Goal: Task Accomplishment & Management: Manage account settings

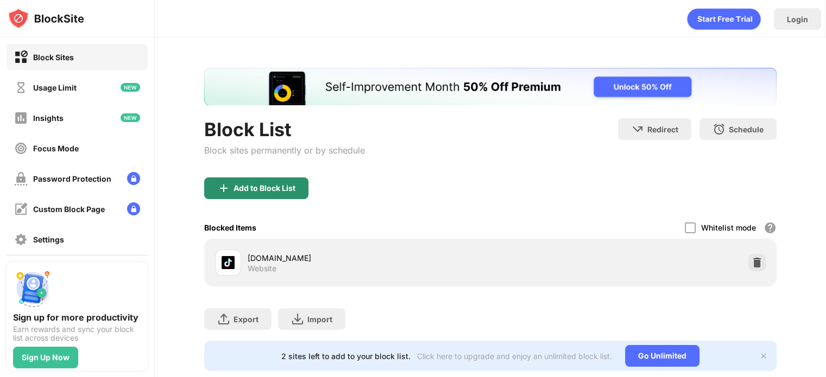
click at [241, 186] on div "Add to Block List" at bounding box center [264, 188] width 62 height 9
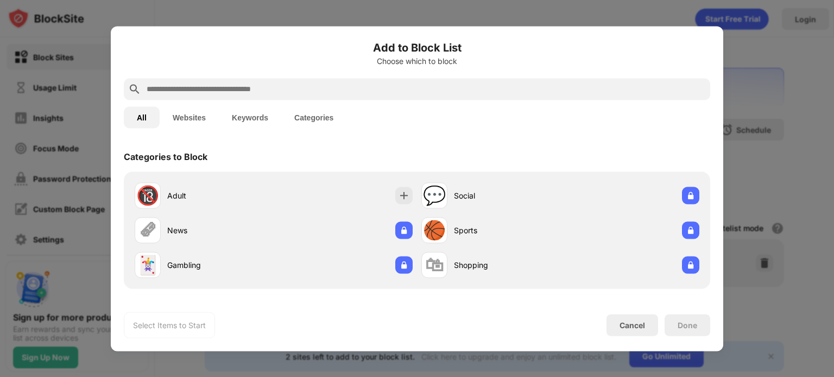
click at [273, 90] on input "text" at bounding box center [426, 89] width 560 height 13
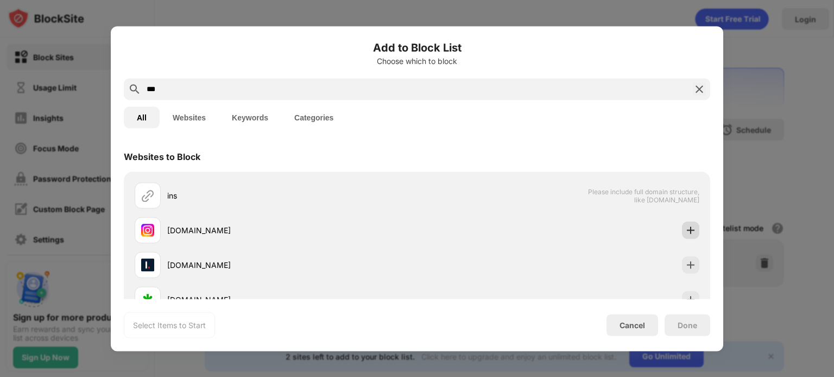
type input "***"
click at [686, 230] on div "Websites to Block ins Please include full domain structure, like domain.com ins…" at bounding box center [417, 220] width 612 height 158
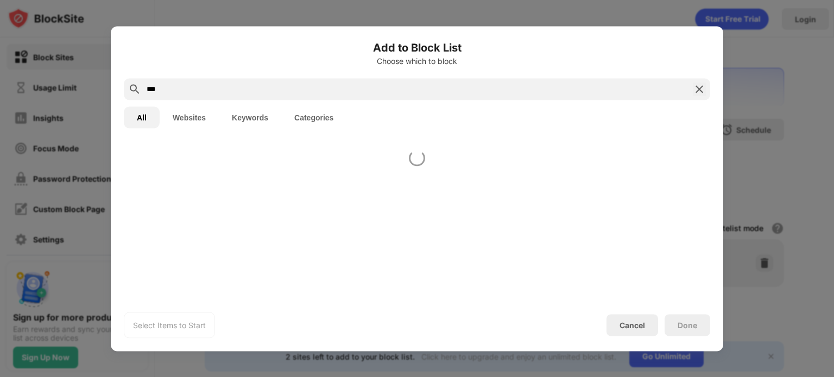
click at [686, 230] on div at bounding box center [417, 220] width 612 height 158
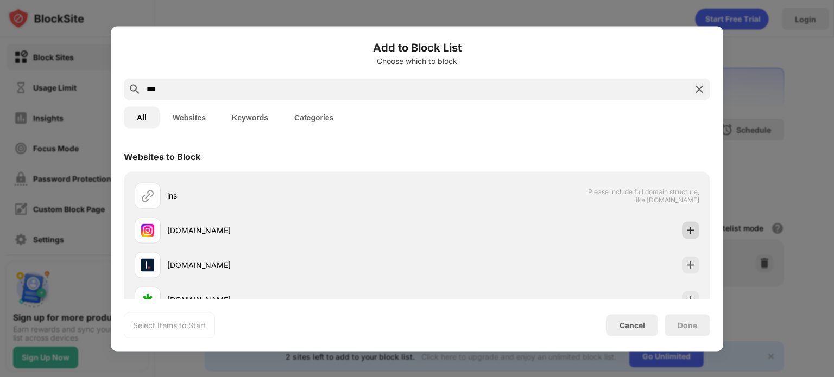
click at [686, 230] on img at bounding box center [690, 230] width 11 height 11
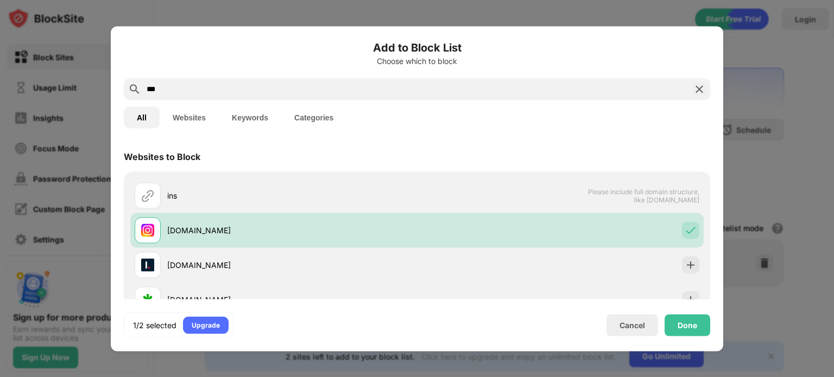
click at [702, 83] on img at bounding box center [699, 89] width 13 height 13
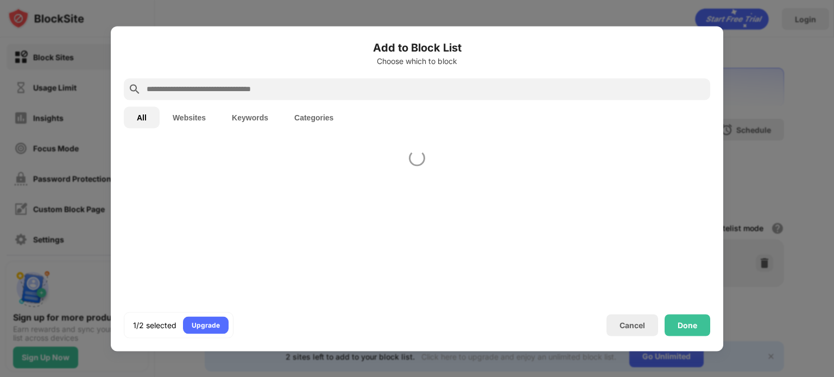
click at [688, 90] on input "text" at bounding box center [426, 89] width 560 height 13
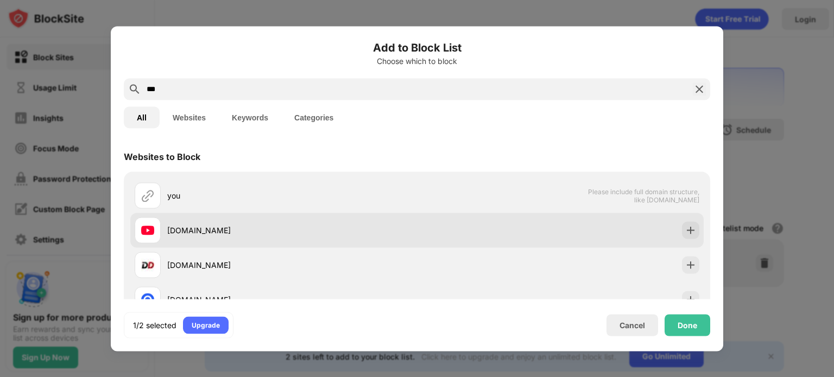
type input "***"
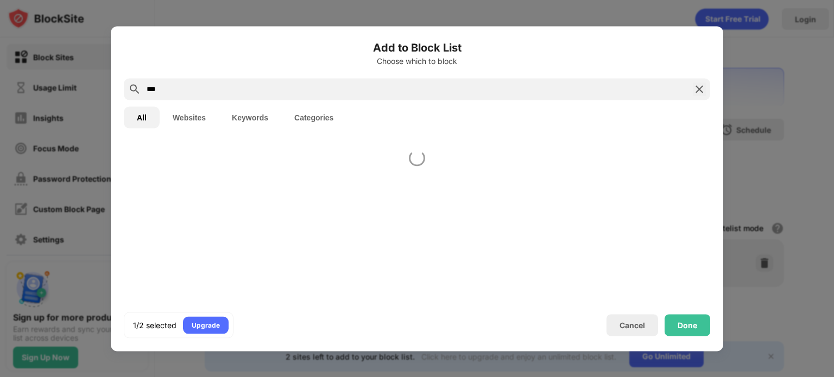
click at [691, 230] on div at bounding box center [417, 220] width 612 height 158
click at [681, 233] on div at bounding box center [417, 220] width 612 height 158
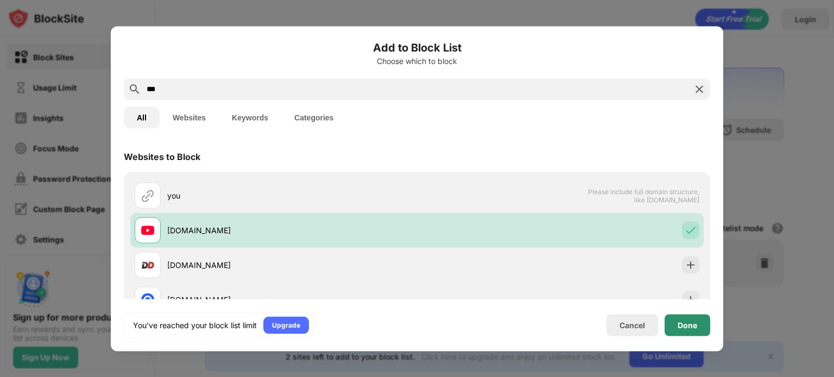
drag, startPoint x: 693, startPoint y: 336, endPoint x: 692, endPoint y: 323, distance: 12.5
click at [693, 335] on div "Done" at bounding box center [688, 325] width 46 height 22
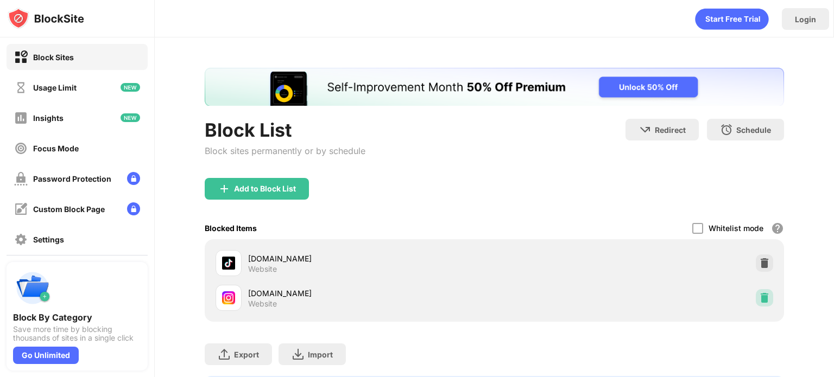
click at [759, 300] on img at bounding box center [764, 298] width 11 height 11
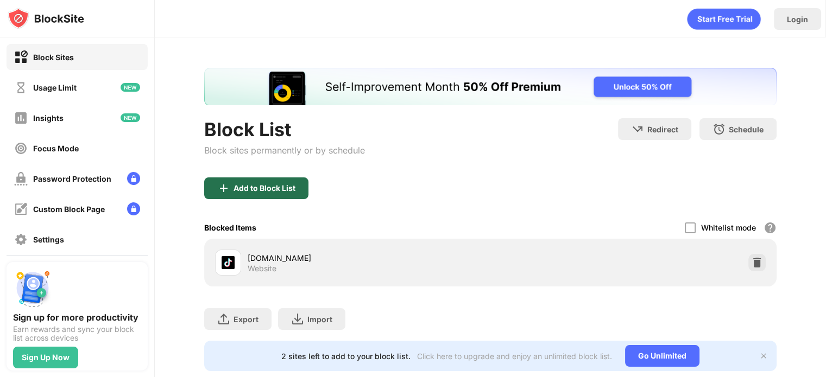
click at [289, 194] on div "Add to Block List" at bounding box center [256, 189] width 104 height 22
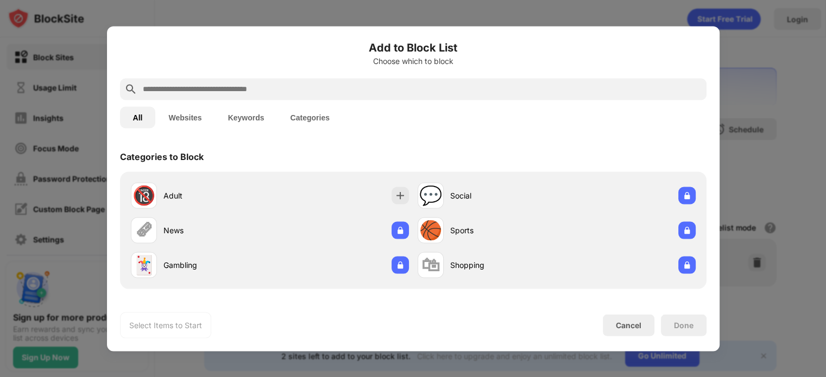
click at [282, 94] on input "text" at bounding box center [422, 89] width 560 height 13
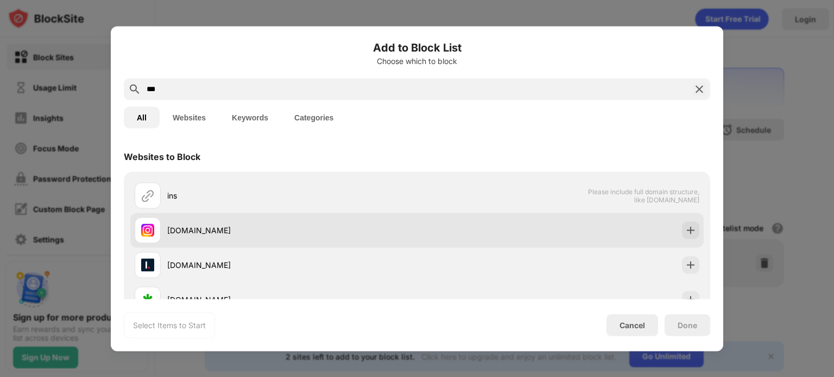
type input "***"
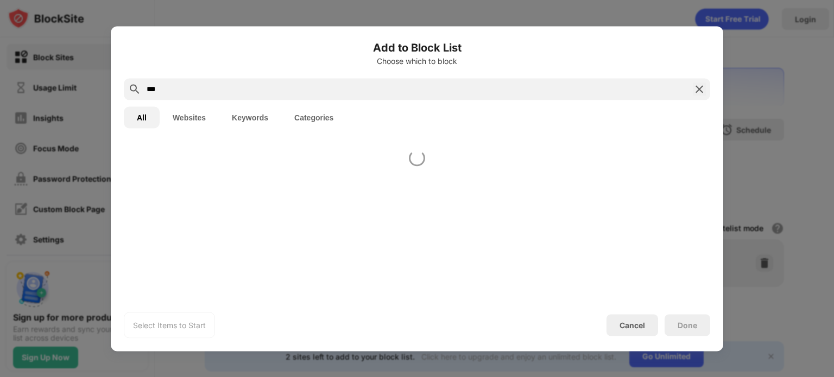
click at [682, 230] on div at bounding box center [417, 220] width 612 height 158
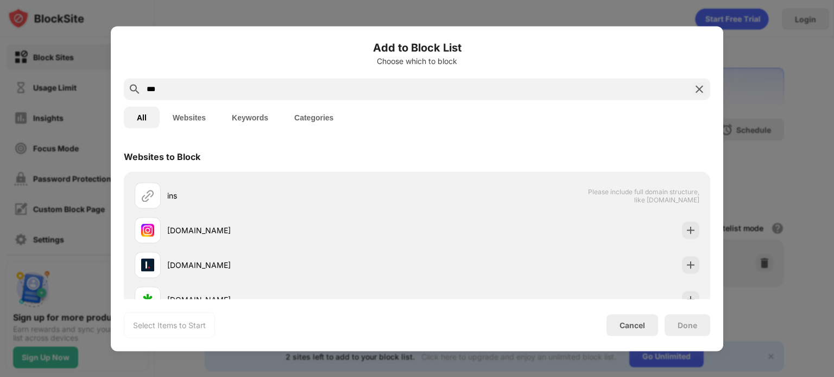
click at [685, 230] on img at bounding box center [690, 230] width 11 height 11
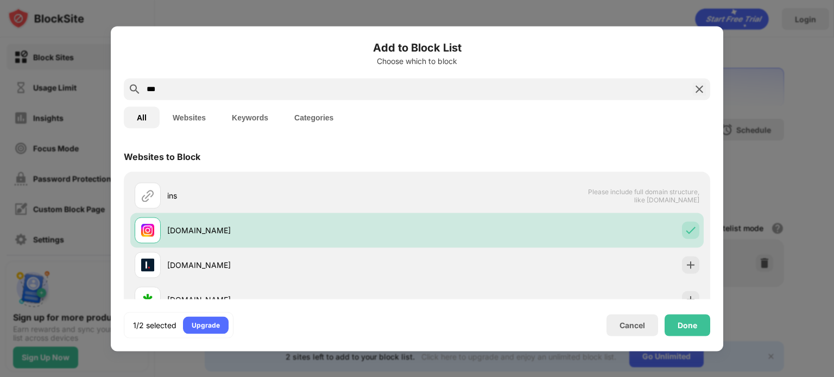
click at [701, 84] on img at bounding box center [699, 89] width 13 height 13
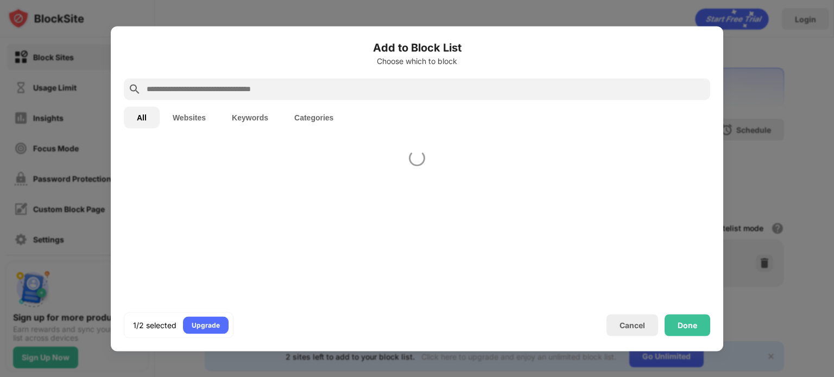
click at [686, 90] on input "text" at bounding box center [426, 89] width 560 height 13
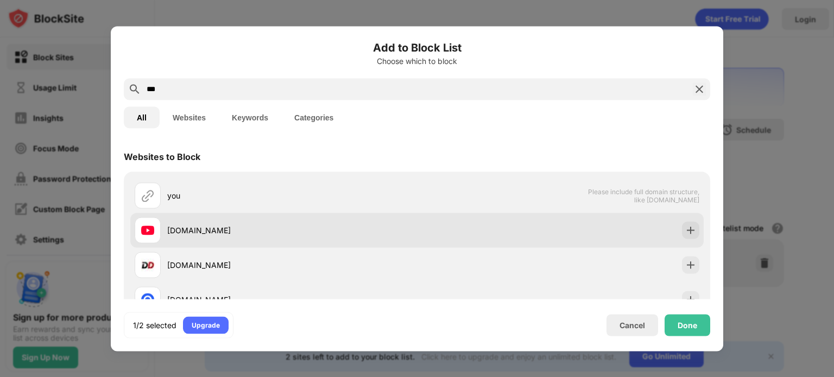
type input "***"
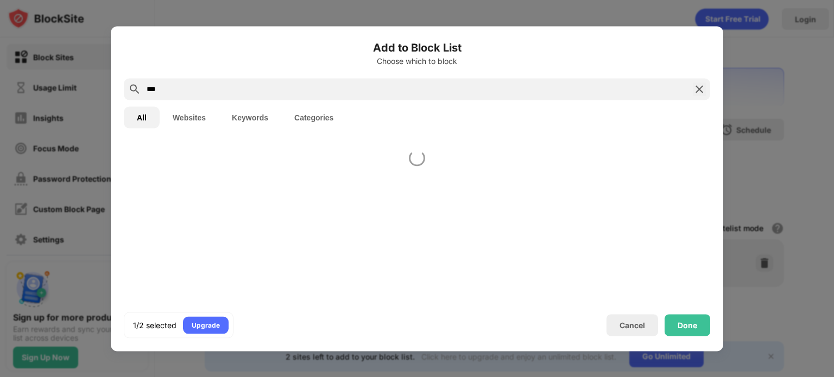
click at [687, 228] on div at bounding box center [417, 220] width 612 height 158
click at [682, 230] on div at bounding box center [417, 220] width 612 height 158
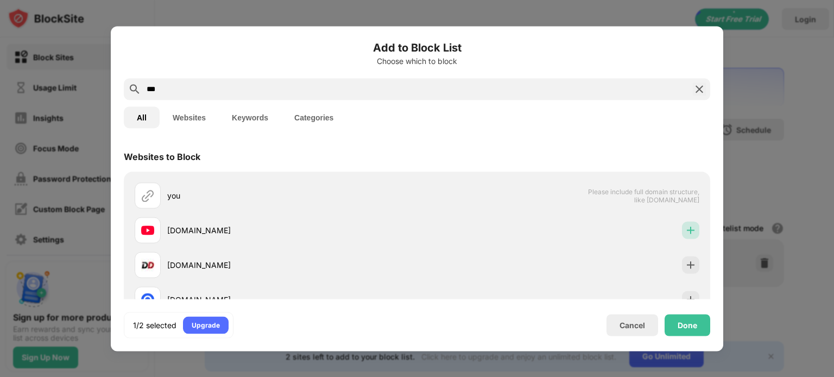
click at [685, 230] on img at bounding box center [690, 230] width 11 height 11
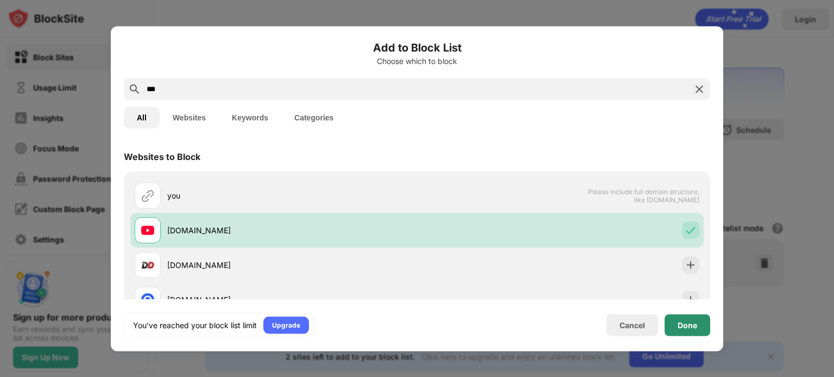
click at [686, 325] on div "Done" at bounding box center [688, 325] width 20 height 9
